Goal: Task Accomplishment & Management: Manage account settings

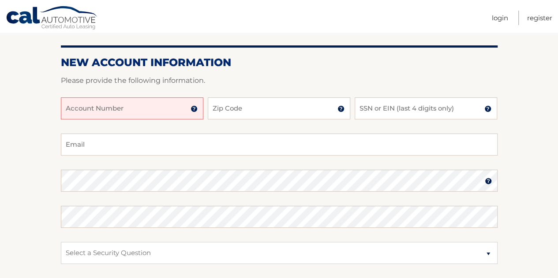
scroll to position [44, 0]
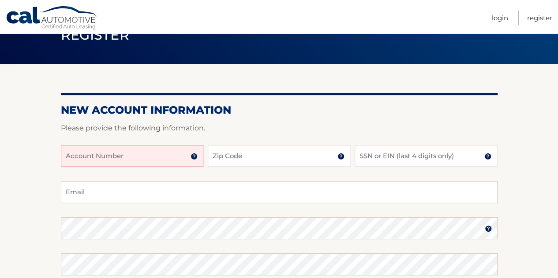
click at [143, 154] on input "Account Number" at bounding box center [132, 156] width 142 height 22
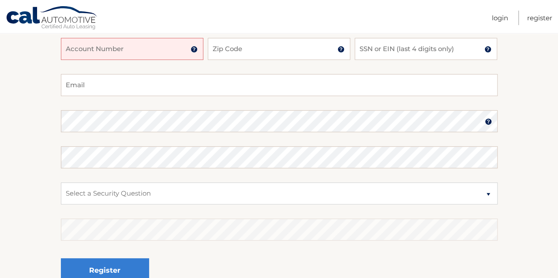
scroll to position [132, 0]
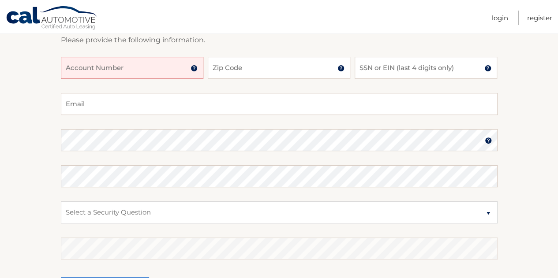
click at [104, 68] on input "Account Number" at bounding box center [132, 68] width 142 height 22
type input "0500245972"
click at [260, 69] on input "Zip Code" at bounding box center [279, 68] width 142 height 22
type input "33446"
click at [426, 71] on input "SSN or EIN (last 4 digits only)" at bounding box center [426, 68] width 142 height 22
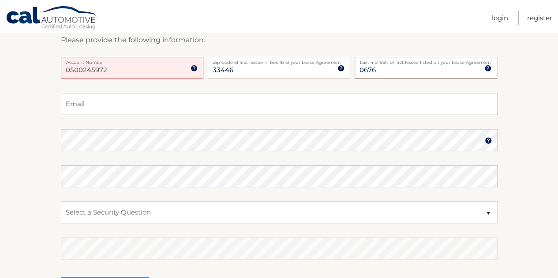
type input "0676"
click at [195, 104] on input "Email" at bounding box center [279, 104] width 437 height 22
type input "robm.kaplan@gmail.com"
click at [517, 222] on section "New Account Information Please provide the following information. 0500245972 Ac…" at bounding box center [279, 148] width 558 height 344
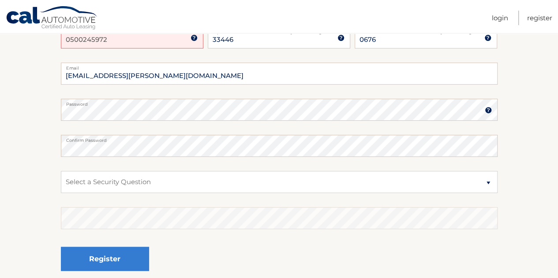
scroll to position [176, 0]
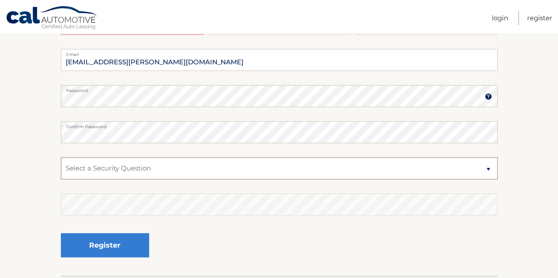
click at [192, 170] on select "Select a Security Question What was the name of your elementary school? What is…" at bounding box center [279, 168] width 437 height 22
select select "1"
click at [61, 157] on select "Select a Security Question What was the name of your elementary school? What is…" at bounding box center [279, 168] width 437 height 22
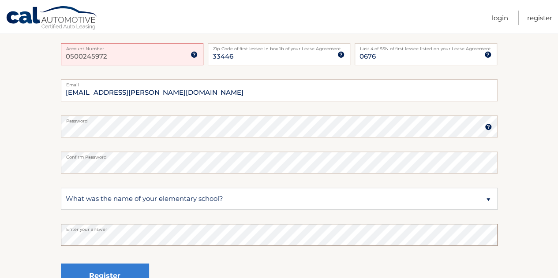
scroll to position [132, 0]
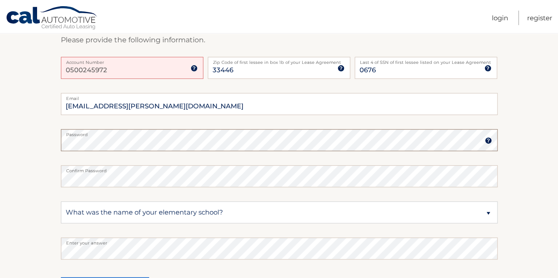
click at [59, 144] on section "New Account Information Please provide the following information. 0500245972 Ac…" at bounding box center [279, 148] width 558 height 344
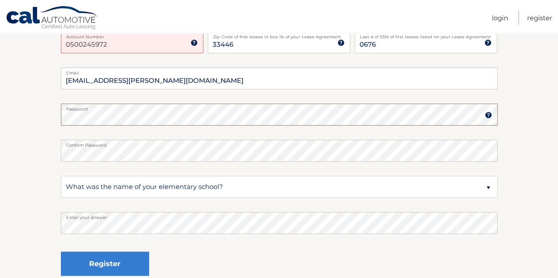
scroll to position [176, 0]
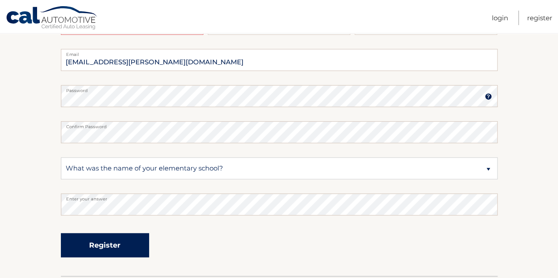
click at [111, 245] on button "Register" at bounding box center [105, 245] width 88 height 24
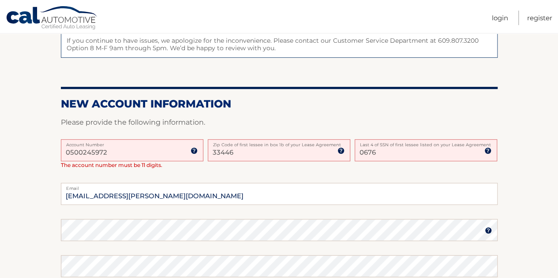
scroll to position [176, 0]
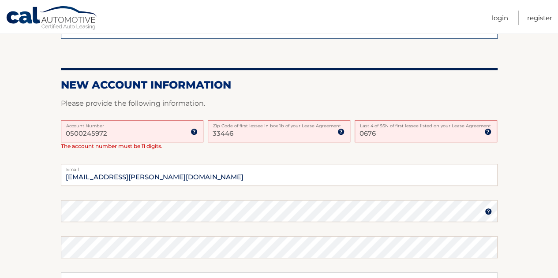
click at [132, 132] on input "0500245972" at bounding box center [132, 131] width 142 height 22
drag, startPoint x: 126, startPoint y: 130, endPoint x: 19, endPoint y: 131, distance: 106.7
click at [21, 131] on section "One or more fields have an error. Some things to keep in mind when creating you…" at bounding box center [279, 161] width 558 height 459
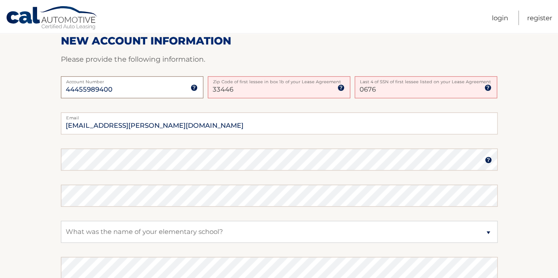
scroll to position [265, 0]
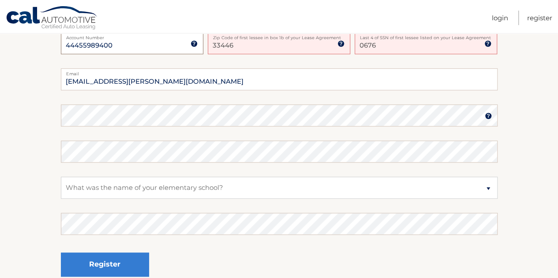
type input "44455989400"
click at [53, 119] on section "One or more fields have an error. Some things to keep in mind when creating you…" at bounding box center [279, 69] width 558 height 452
click at [53, 113] on section "One or more fields have an error. Some things to keep in mind when creating you…" at bounding box center [279, 69] width 558 height 452
click at [534, 180] on section "One or more fields have an error. Some things to keep in mind when creating you…" at bounding box center [279, 69] width 558 height 452
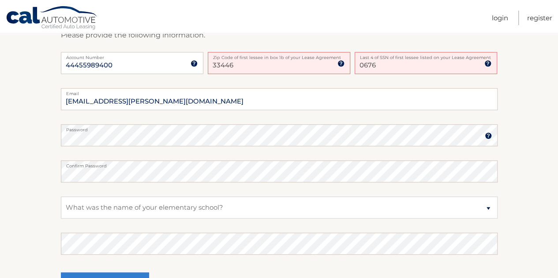
scroll to position [259, 0]
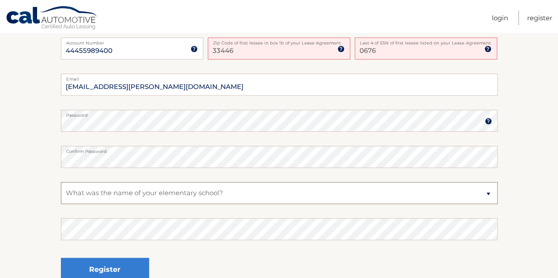
click at [160, 194] on select "Select a Security Question What was the name of your elementary school? What is…" at bounding box center [279, 193] width 437 height 22
click at [61, 182] on select "Select a Security Question What was the name of your elementary school? What is…" at bounding box center [279, 193] width 437 height 22
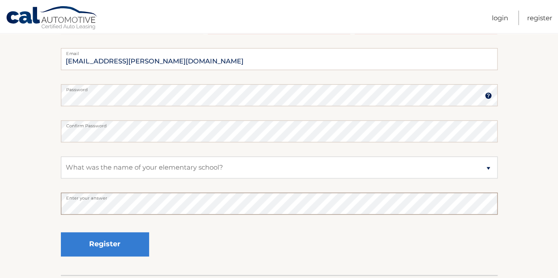
scroll to position [303, 0]
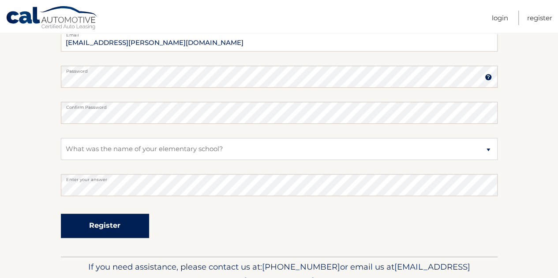
click at [104, 228] on button "Register" at bounding box center [105, 226] width 88 height 24
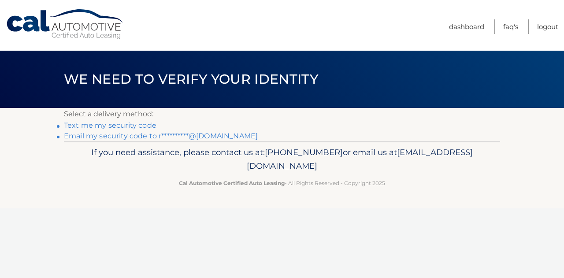
click at [459, 178] on div "If you need assistance, please contact us at: 609-807-3200 or email us at Custo…" at bounding box center [282, 166] width 437 height 49
click at [127, 127] on link "Text me my security code" at bounding box center [110, 125] width 93 height 8
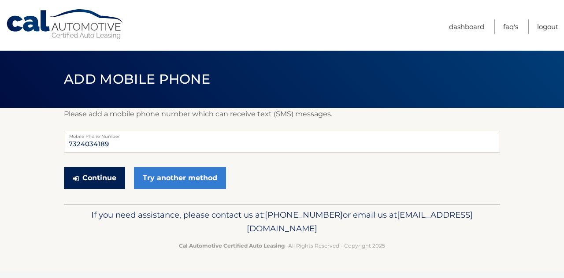
click at [94, 178] on button "Continue" at bounding box center [94, 178] width 61 height 22
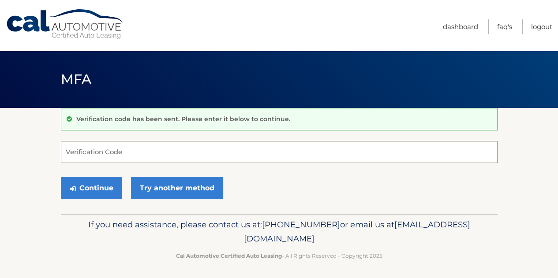
click at [171, 147] on input "Verification Code" at bounding box center [279, 152] width 437 height 22
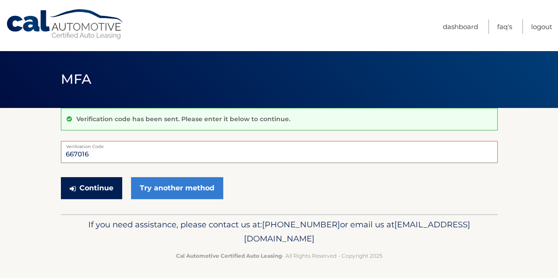
type input "667016"
click at [97, 188] on button "Continue" at bounding box center [91, 188] width 61 height 22
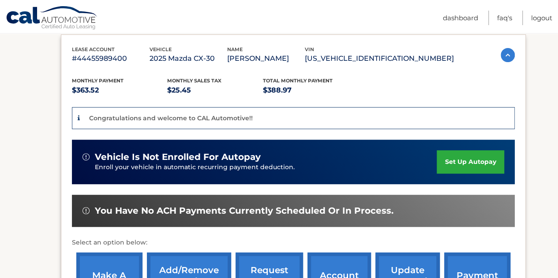
scroll to position [155, 0]
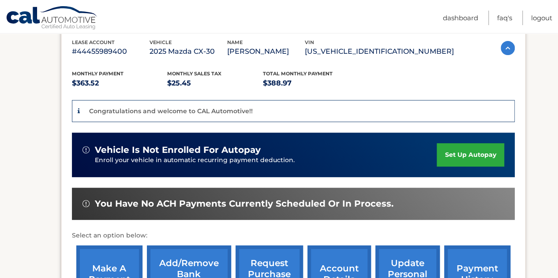
click at [485, 157] on link "set up autopay" at bounding box center [470, 154] width 67 height 23
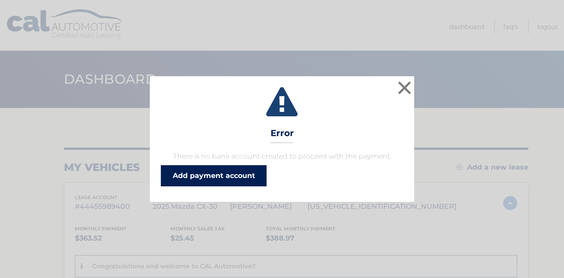
click at [242, 170] on link "Add payment account" at bounding box center [214, 175] width 106 height 21
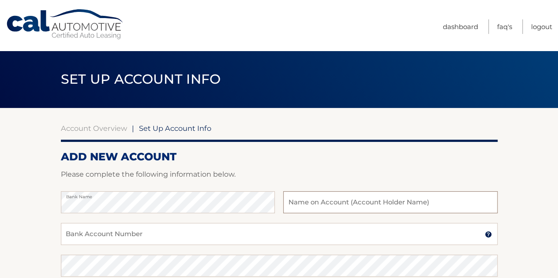
click at [354, 204] on input "text" at bounding box center [390, 202] width 214 height 22
type input "[PERSON_NAME]"
click at [186, 239] on input "Bank Account Number" at bounding box center [279, 234] width 437 height 22
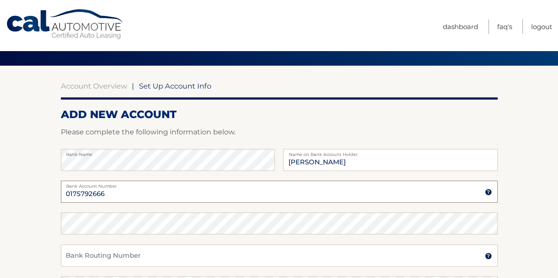
scroll to position [44, 0]
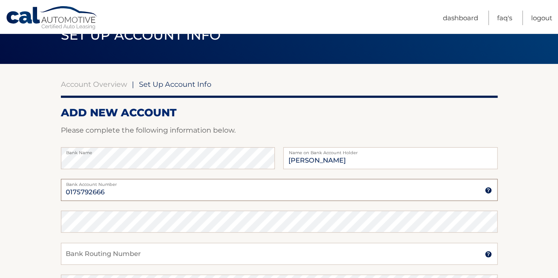
type input "0175792666"
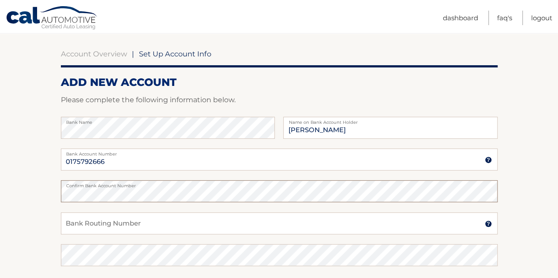
scroll to position [88, 0]
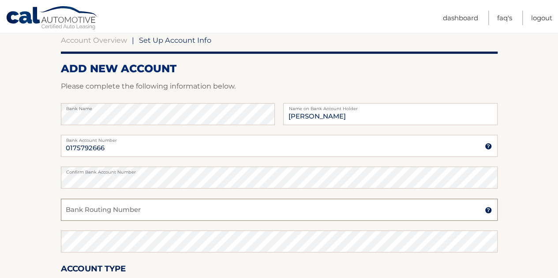
click at [157, 211] on input "Bank Routing Number" at bounding box center [279, 210] width 437 height 22
type input "314074269"
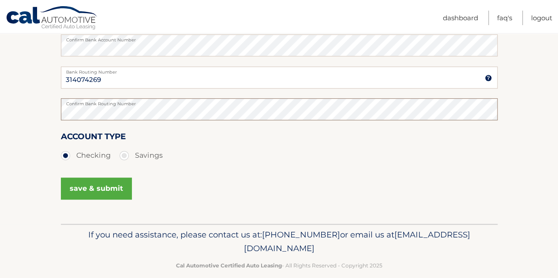
scroll to position [132, 0]
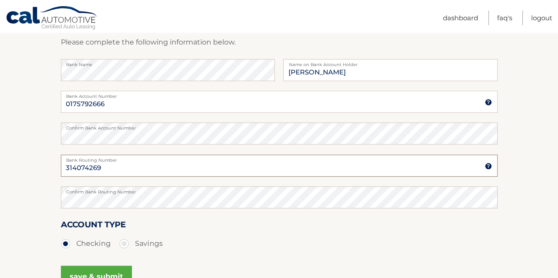
click at [159, 170] on input "314074269" at bounding box center [279, 166] width 437 height 22
click at [79, 104] on input "0175792666" at bounding box center [279, 102] width 437 height 22
click at [92, 103] on input "0175792666" at bounding box center [279, 102] width 437 height 22
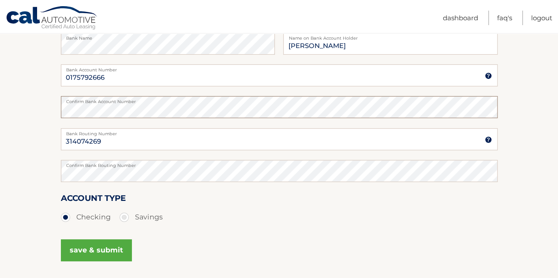
scroll to position [176, 0]
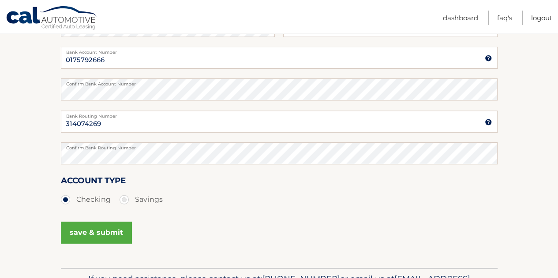
click at [91, 233] on button "save & submit" at bounding box center [96, 233] width 71 height 22
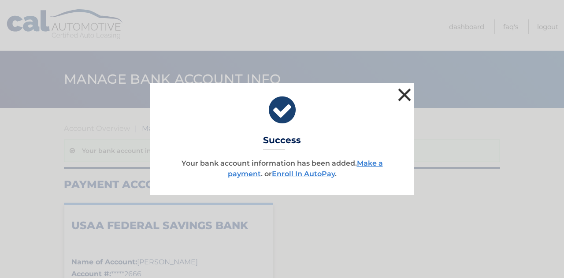
click at [406, 95] on button "×" at bounding box center [405, 95] width 18 height 18
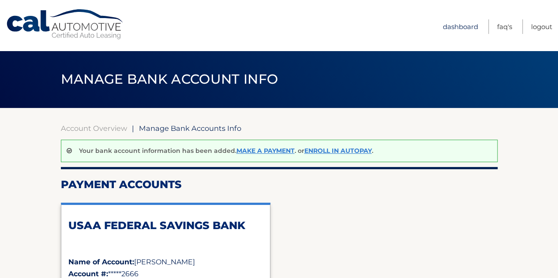
click at [458, 29] on link "Dashboard" at bounding box center [460, 26] width 35 height 15
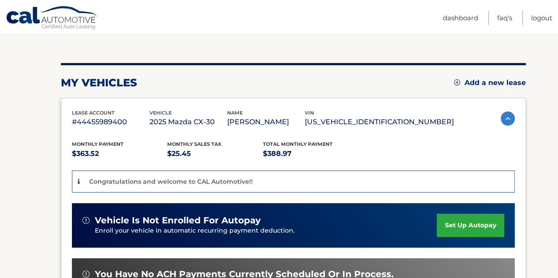
scroll to position [88, 0]
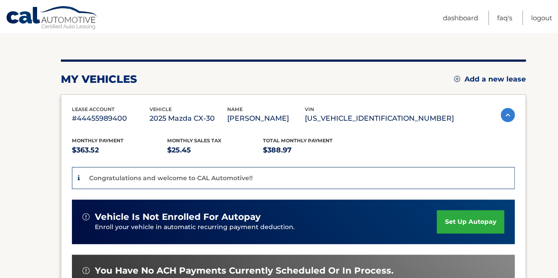
click at [504, 118] on img at bounding box center [507, 115] width 14 height 14
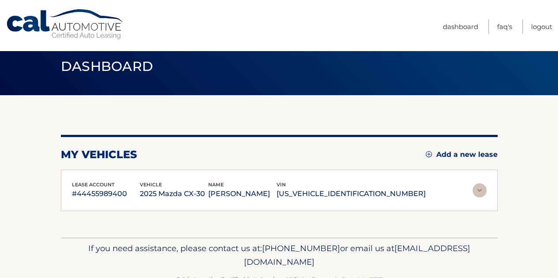
scroll to position [0, 0]
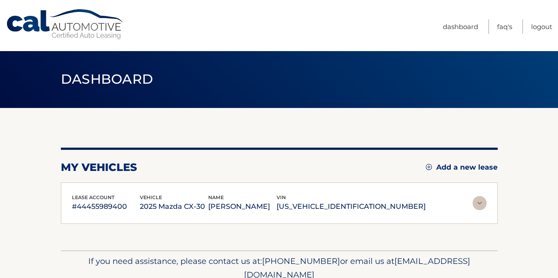
click at [480, 203] on img at bounding box center [479, 203] width 14 height 14
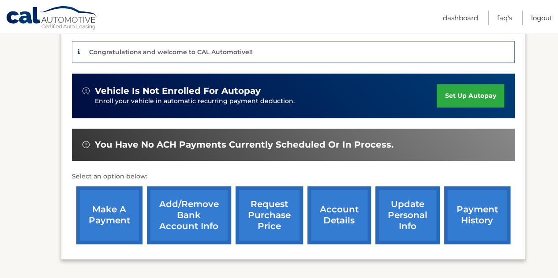
scroll to position [220, 0]
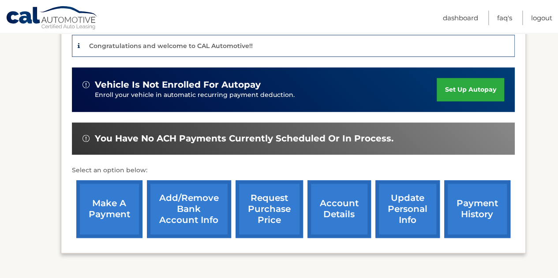
click at [459, 90] on link "set up autopay" at bounding box center [470, 89] width 67 height 23
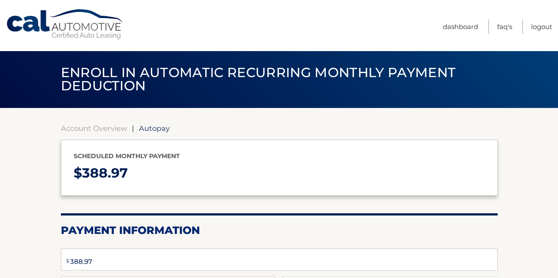
select select "OGExNTI3NDctYzcwMi00M2IwLTk5YWUtZjE4MjM5ODEyY2I0"
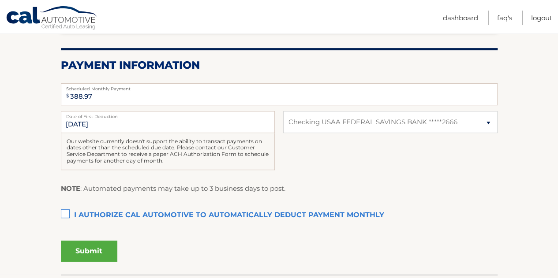
scroll to position [220, 0]
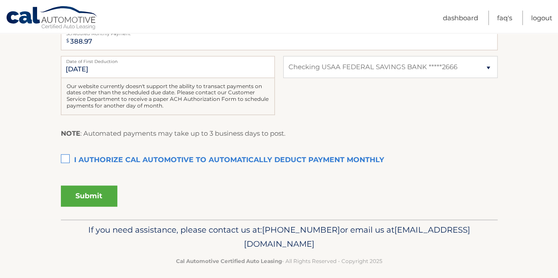
click at [62, 159] on label "I authorize cal automotive to automatically deduct payment monthly This checkbo…" at bounding box center [279, 161] width 437 height 18
click at [0, 0] on input "I authorize cal automotive to automatically deduct payment monthly This checkbo…" at bounding box center [0, 0] width 0 height 0
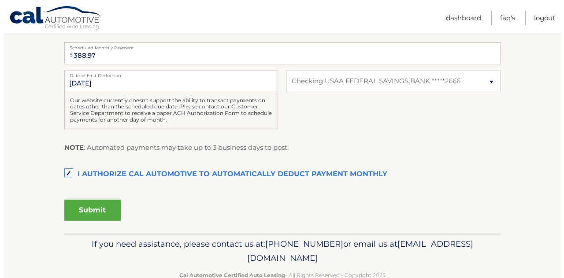
scroll to position [176, 0]
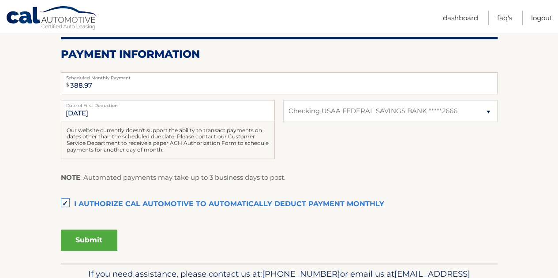
click at [91, 246] on button "Submit" at bounding box center [89, 240] width 56 height 21
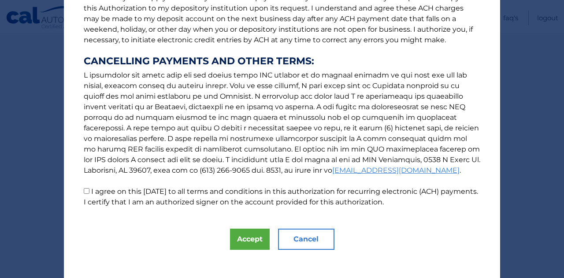
scroll to position [132, 0]
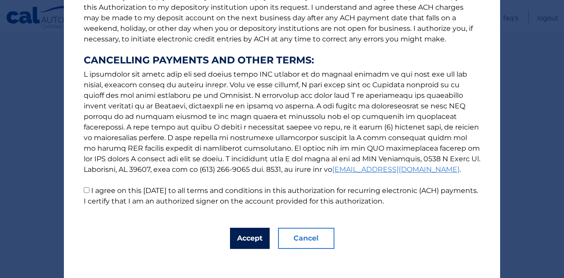
click at [252, 244] on button "Accept" at bounding box center [250, 238] width 40 height 21
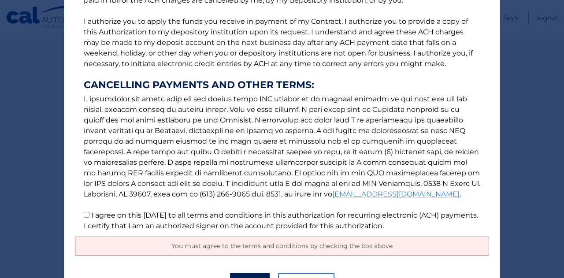
scroll to position [115, 0]
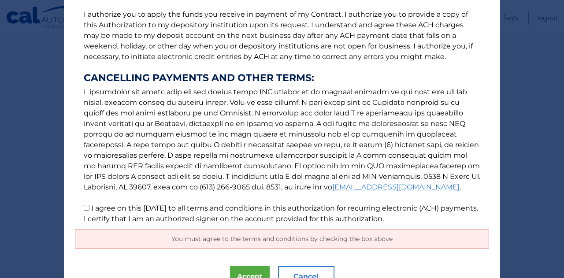
click at [84, 209] on input "I agree on this [DATE] to all terms and conditions in this authorization for re…" at bounding box center [87, 208] width 6 height 6
checkbox input "true"
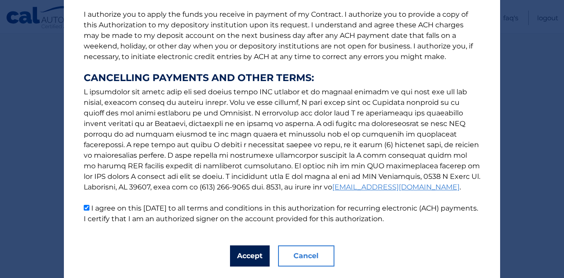
click at [241, 258] on button "Accept" at bounding box center [250, 256] width 40 height 21
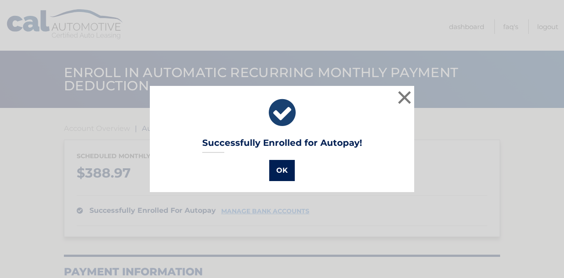
click at [283, 171] on button "OK" at bounding box center [282, 170] width 26 height 21
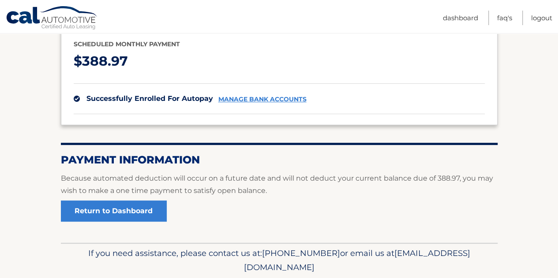
scroll to position [132, 0]
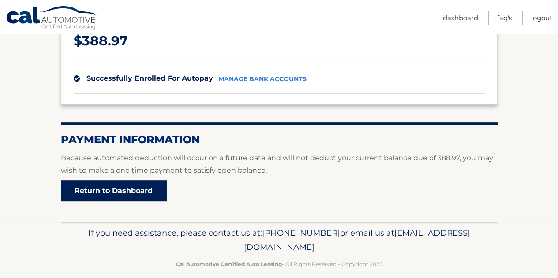
click at [127, 191] on link "Return to Dashboard" at bounding box center [114, 190] width 106 height 21
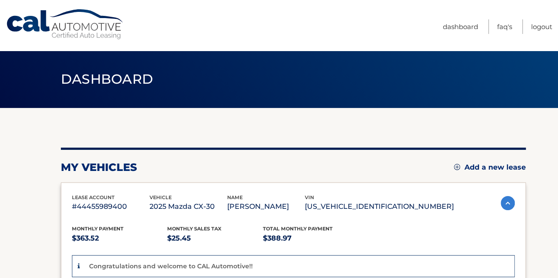
click at [507, 202] on img at bounding box center [507, 203] width 14 height 14
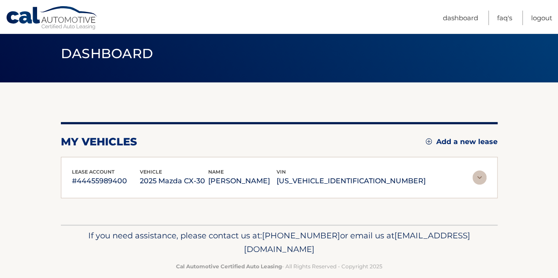
scroll to position [38, 0]
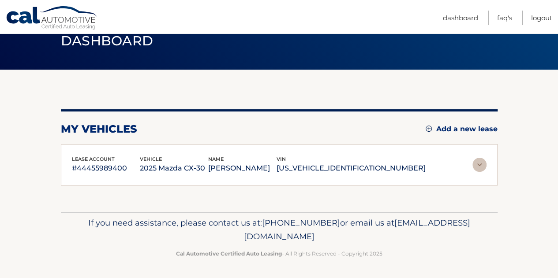
click at [481, 164] on img at bounding box center [479, 165] width 14 height 14
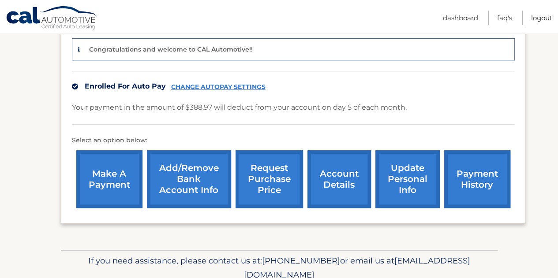
scroll to position [220, 0]
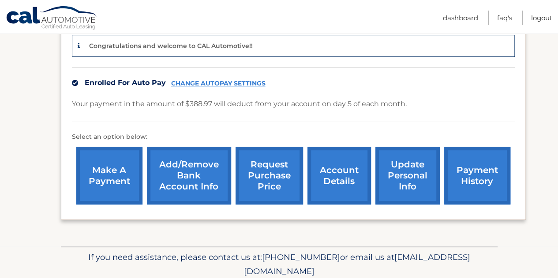
click at [349, 177] on link "account details" at bounding box center [338, 176] width 63 height 58
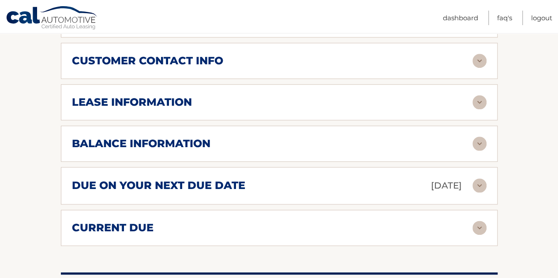
scroll to position [441, 0]
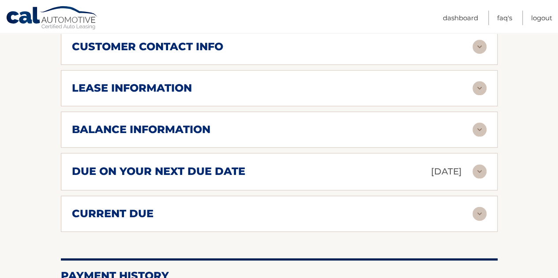
click at [481, 172] on img at bounding box center [479, 171] width 14 height 14
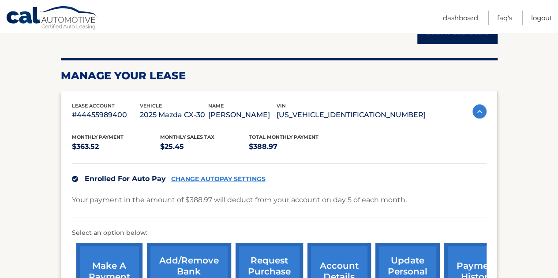
scroll to position [92, 0]
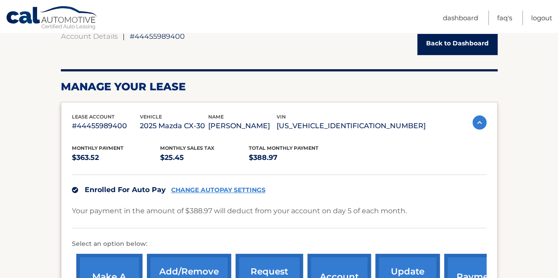
click at [234, 190] on link "CHANGE AUTOPAY SETTINGS" at bounding box center [218, 190] width 94 height 7
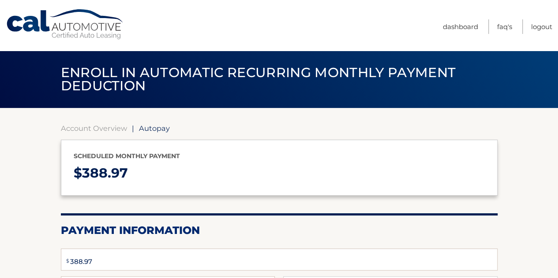
select select "OGExNTI3NDctYzcwMi00M2IwLTk5YWUtZjE4MjM5ODEyY2I0"
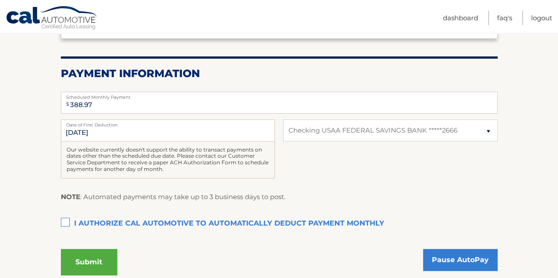
scroll to position [176, 0]
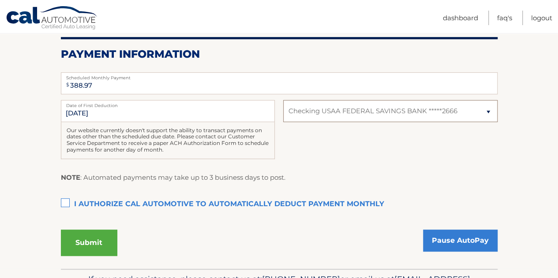
click at [488, 113] on select "Select Bank Account Checking USAA FEDERAL SAVINGS BANK *****2666" at bounding box center [390, 111] width 214 height 22
click at [523, 118] on section "Account Overview | Autopay Scheduled monthly payment $ 388.97 Payment Informati…" at bounding box center [279, 100] width 558 height 337
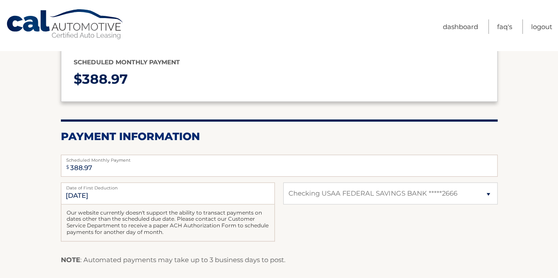
scroll to position [0, 0]
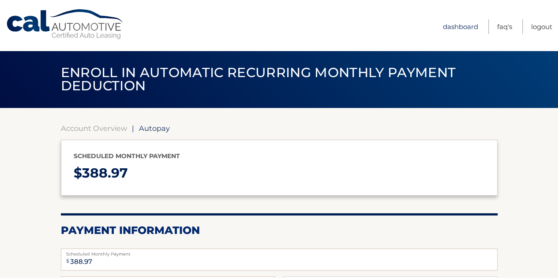
click at [460, 27] on link "Dashboard" at bounding box center [460, 26] width 35 height 15
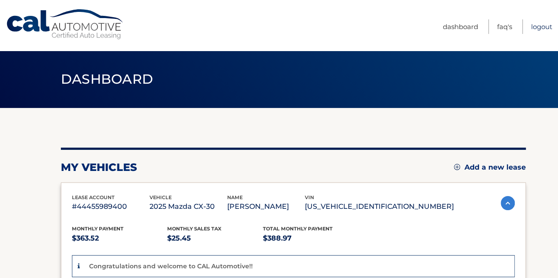
click at [534, 27] on link "Logout" at bounding box center [541, 26] width 21 height 15
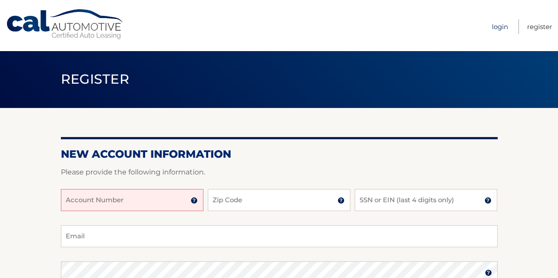
click at [498, 25] on link "Login" at bounding box center [500, 26] width 16 height 15
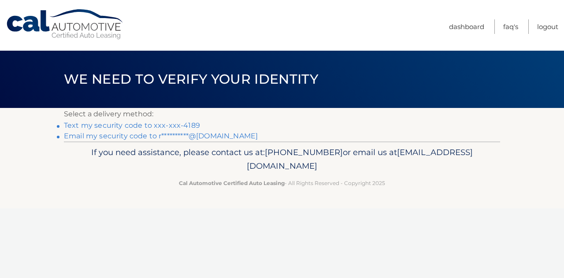
click at [86, 127] on link "Text my security code to xxx-xxx-4189" at bounding box center [132, 125] width 136 height 8
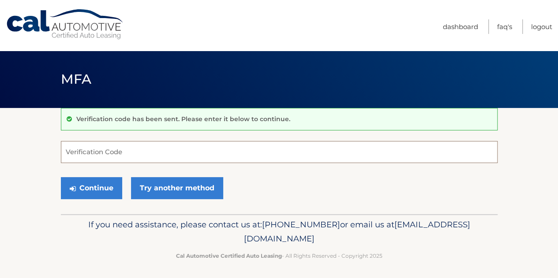
click at [100, 150] on input "Verification Code" at bounding box center [279, 152] width 437 height 22
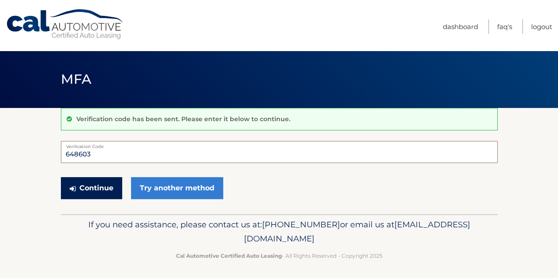
type input "648603"
click at [106, 190] on button "Continue" at bounding box center [91, 188] width 61 height 22
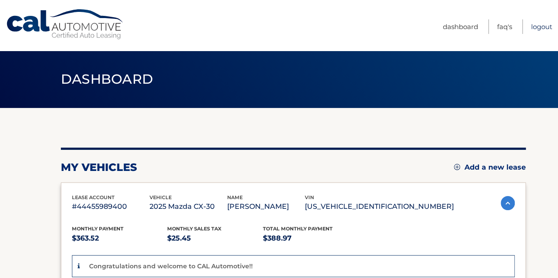
click at [539, 23] on link "Logout" at bounding box center [541, 26] width 21 height 15
